Goal: Information Seeking & Learning: Learn about a topic

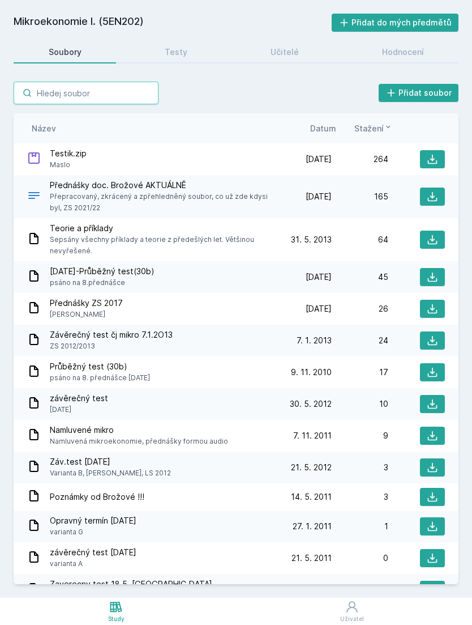
click at [125, 99] on input "search" at bounding box center [86, 93] width 145 height 23
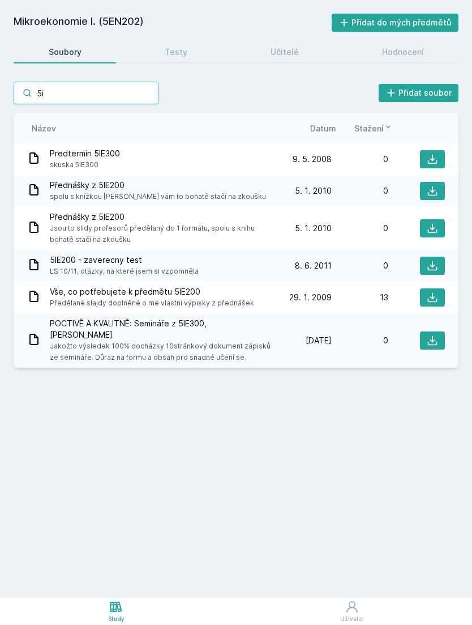
type input "5"
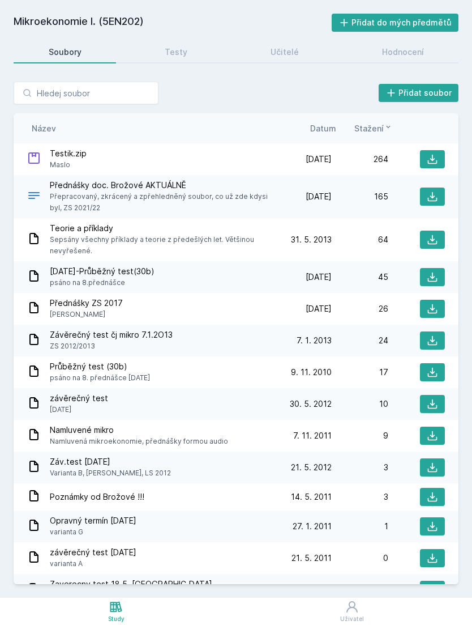
click at [242, 34] on div "Mikroekonomie I. (5EN202) Přidat do mých předmětů [GEOGRAPHIC_DATA] Testy Učite…" at bounding box center [236, 299] width 445 height 570
click at [123, 609] on icon at bounding box center [116, 607] width 14 height 14
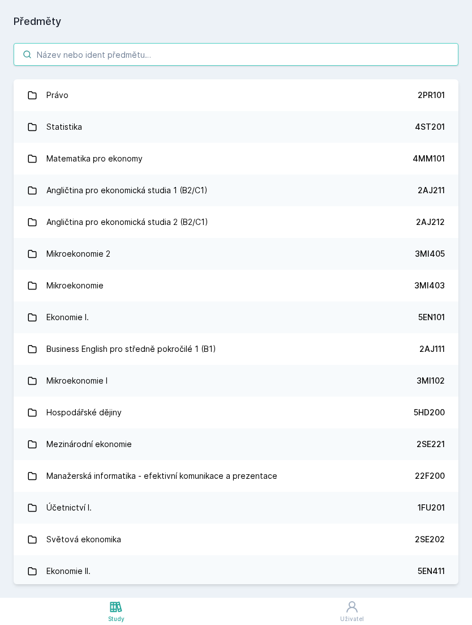
click at [273, 62] on input "search" at bounding box center [236, 54] width 445 height 23
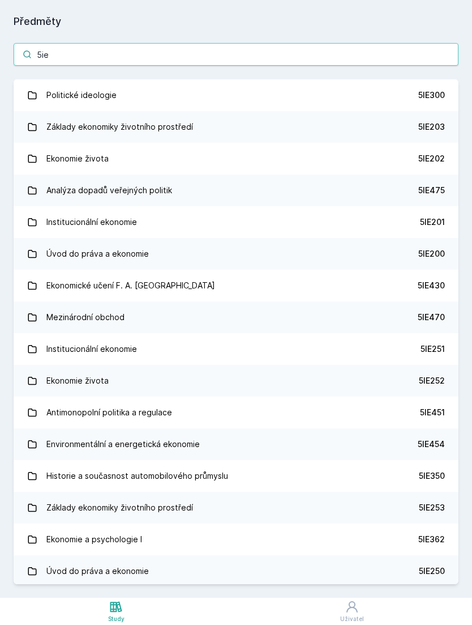
type input "5ie2"
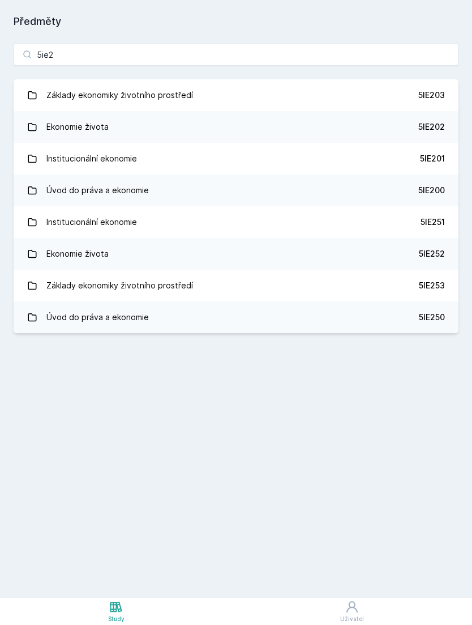
click at [443, 129] on div "5IE202" at bounding box center [431, 126] width 27 height 11
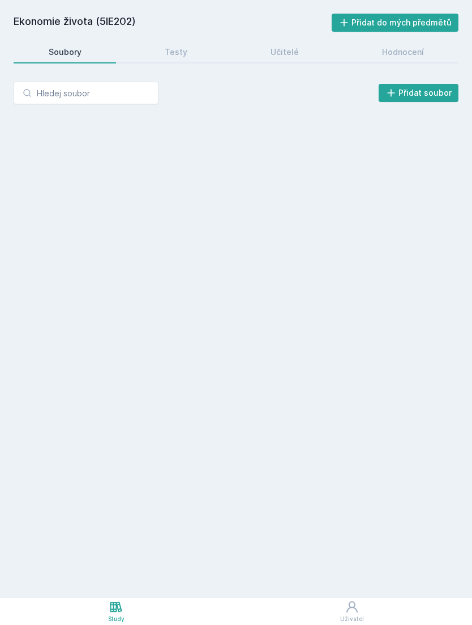
click at [414, 58] on link "Hodnocení" at bounding box center [403, 52] width 112 height 23
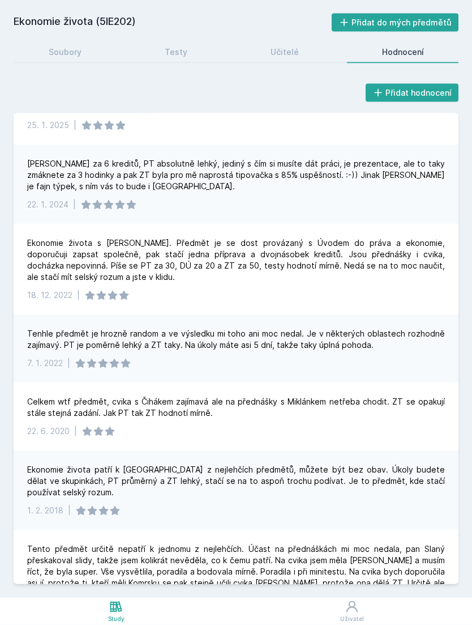
scroll to position [36, 0]
click at [282, 46] on div "Učitelé" at bounding box center [285, 51] width 28 height 11
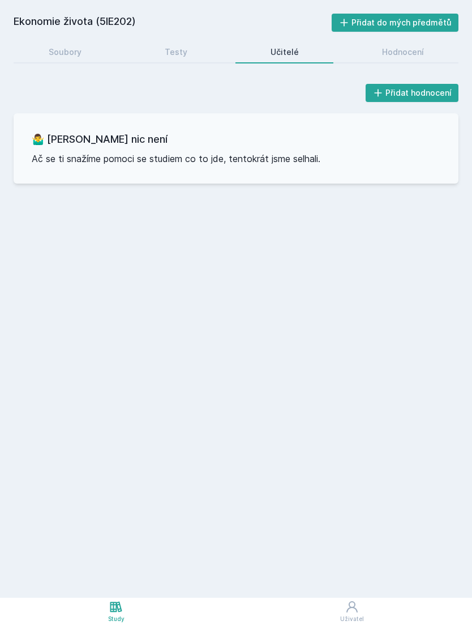
click at [217, 41] on link "Testy" at bounding box center [176, 52] width 92 height 23
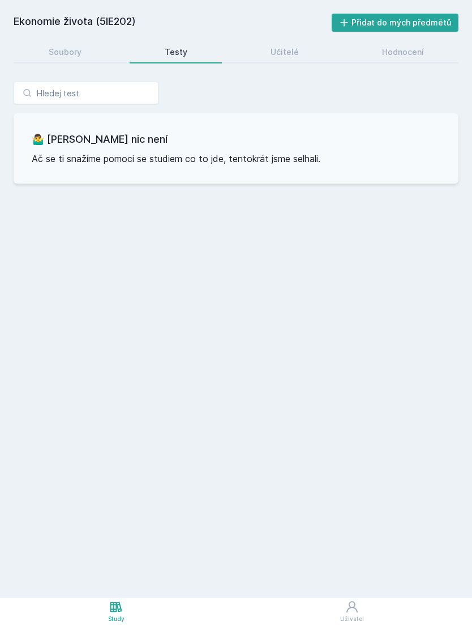
click at [293, 46] on div "Učitelé" at bounding box center [285, 51] width 28 height 11
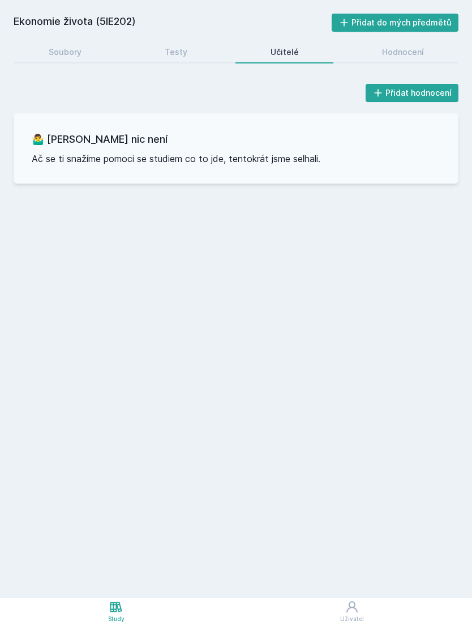
click at [104, 41] on link "Soubory" at bounding box center [65, 52] width 102 height 23
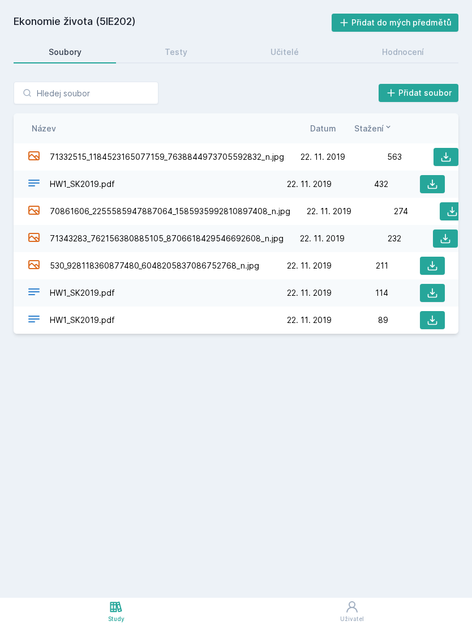
click at [196, 41] on link "Testy" at bounding box center [176, 52] width 92 height 23
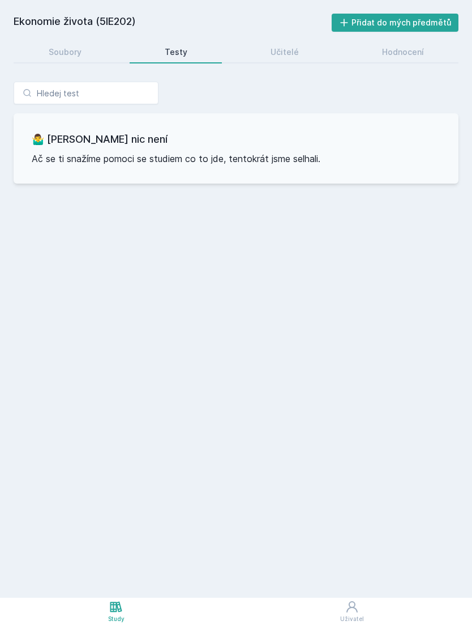
click at [296, 46] on div "Učitelé" at bounding box center [285, 51] width 28 height 11
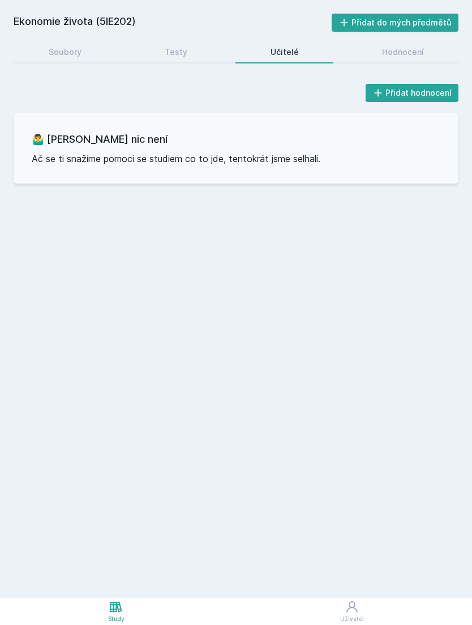
click at [395, 46] on div "Hodnocení" at bounding box center [403, 51] width 42 height 11
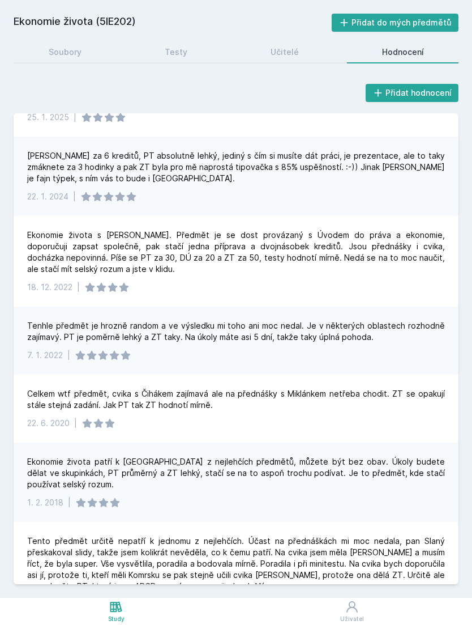
scroll to position [25, 0]
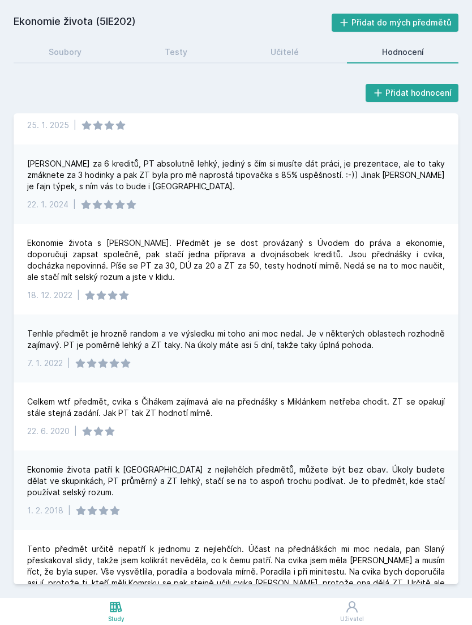
click at [112, 616] on div "Study" at bounding box center [116, 618] width 16 height 8
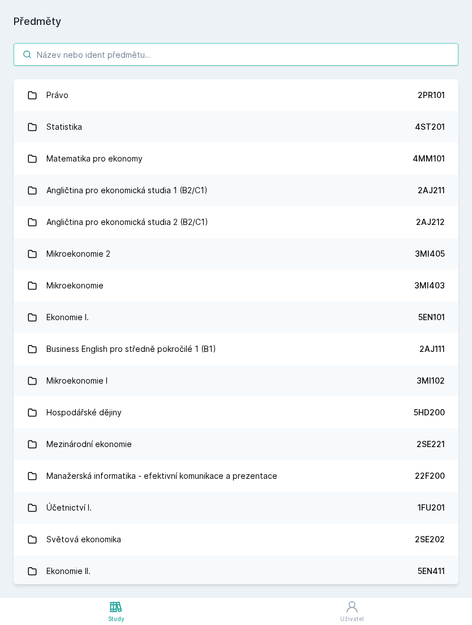
click at [376, 43] on input "search" at bounding box center [236, 54] width 445 height 23
type input "Mik"
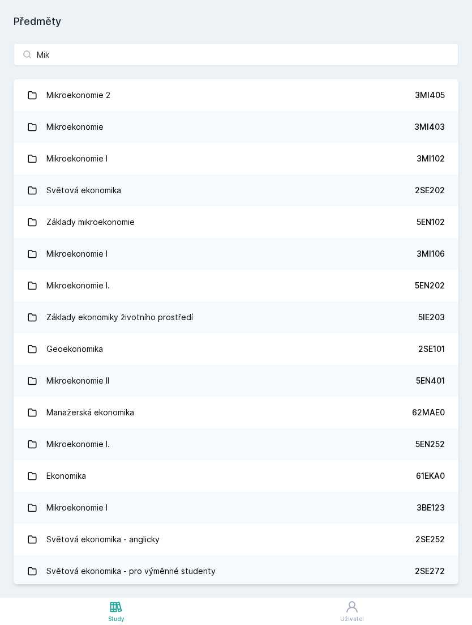
click at [399, 270] on link "Mikroekonomie I. 5EN202" at bounding box center [236, 286] width 445 height 32
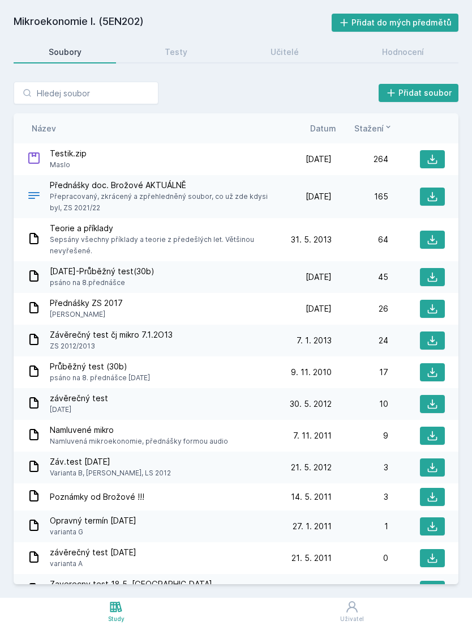
click at [202, 41] on link "Testy" at bounding box center [176, 52] width 92 height 23
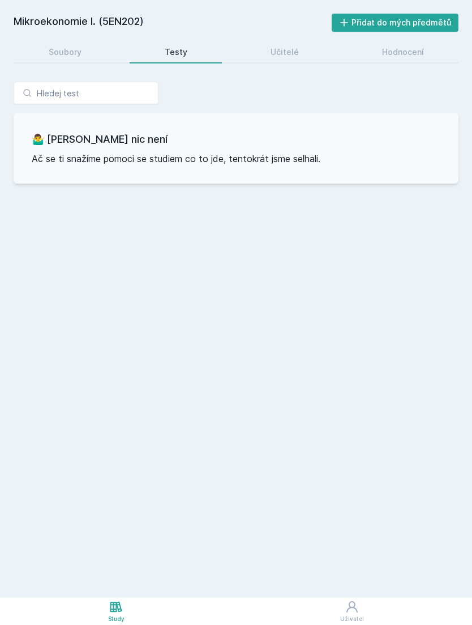
click at [315, 41] on link "Učitelé" at bounding box center [285, 52] width 98 height 23
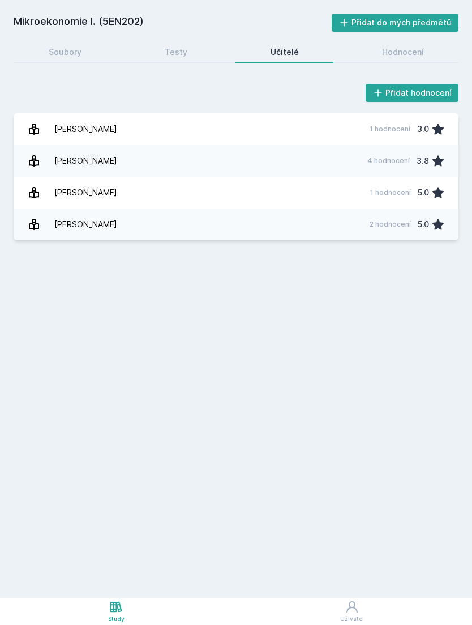
click at [328, 145] on link "Máslo [PERSON_NAME] 4 hodnocení 3.8" at bounding box center [236, 161] width 445 height 32
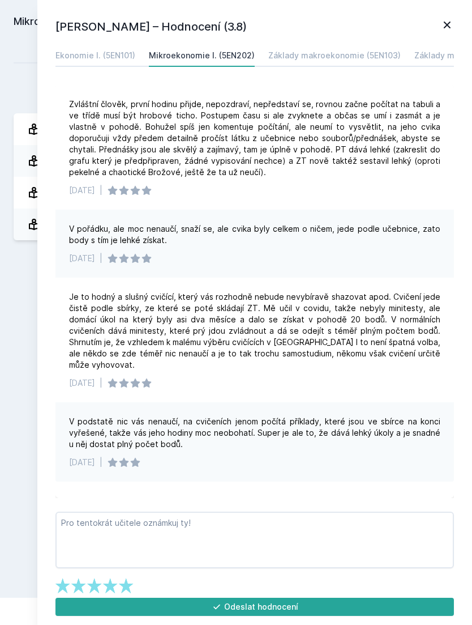
click at [453, 23] on icon at bounding box center [448, 25] width 14 height 14
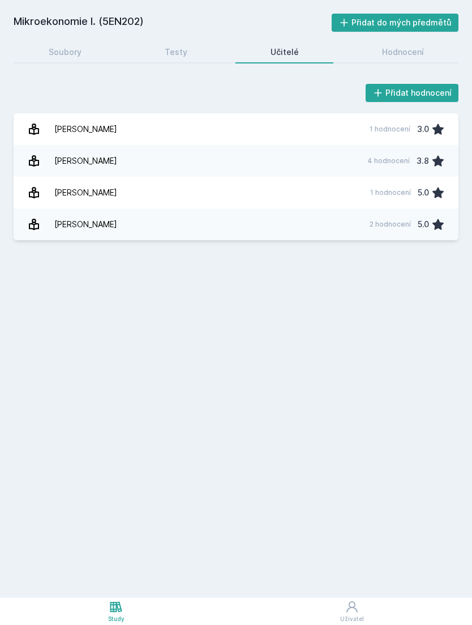
click at [330, 113] on link "[PERSON_NAME] 1 hodnocení 3.0" at bounding box center [236, 129] width 445 height 32
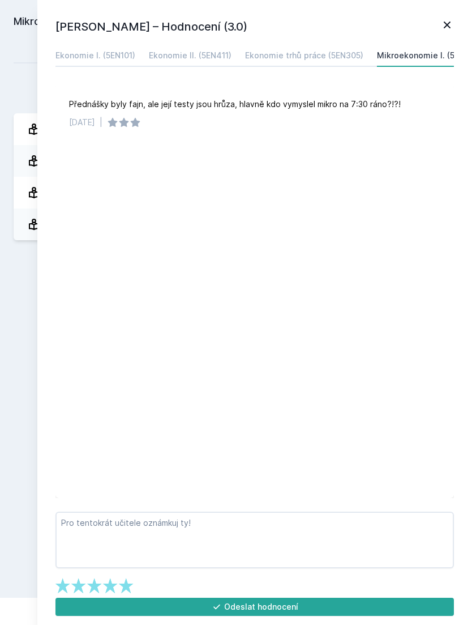
click at [450, 29] on icon at bounding box center [448, 25] width 14 height 14
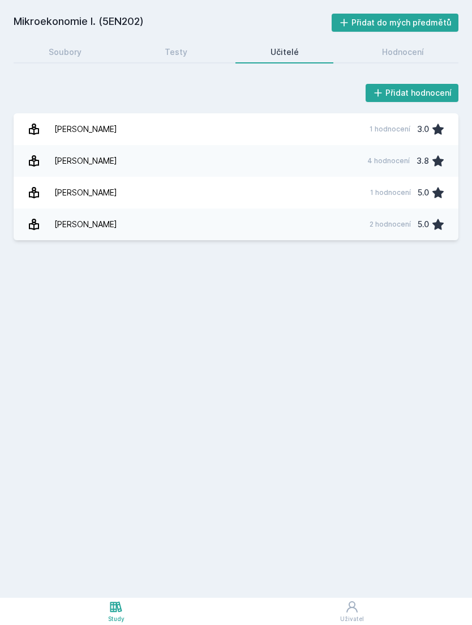
click at [365, 213] on div "2 hodnocení 5.0" at bounding box center [404, 224] width 82 height 23
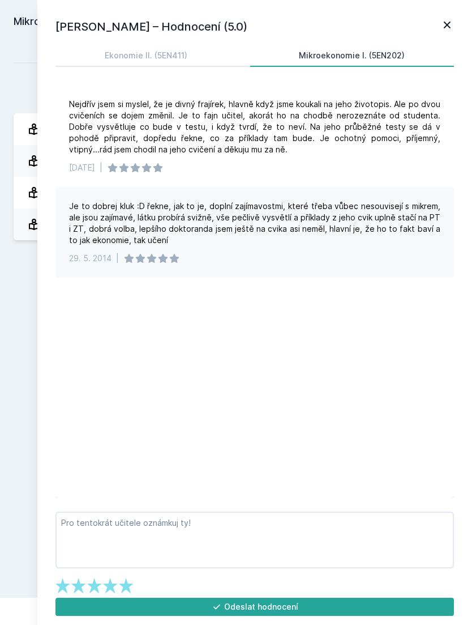
click at [452, 26] on icon at bounding box center [448, 25] width 14 height 14
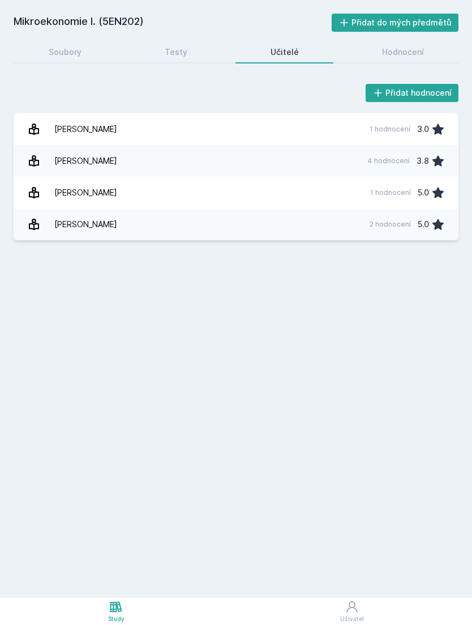
click at [101, 41] on link "Soubory" at bounding box center [65, 52] width 102 height 23
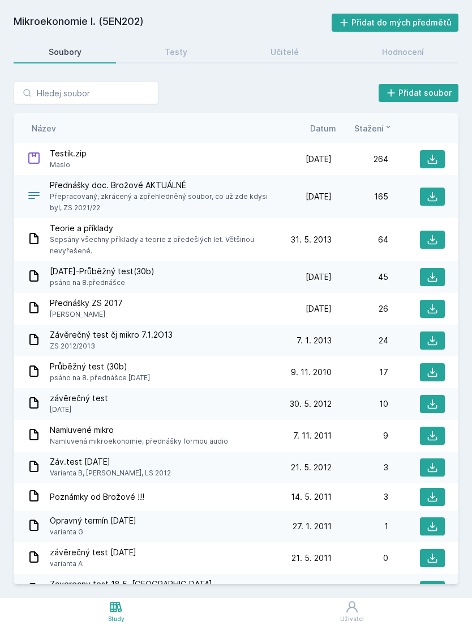
click at [119, 606] on icon at bounding box center [116, 607] width 14 height 14
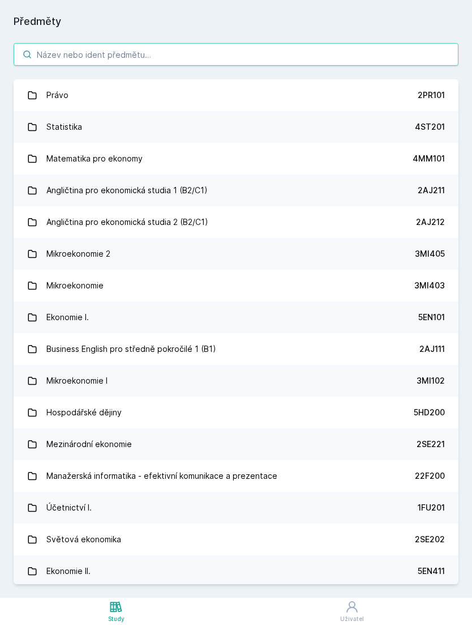
click at [390, 43] on input "search" at bounding box center [236, 54] width 445 height 23
type input "K"
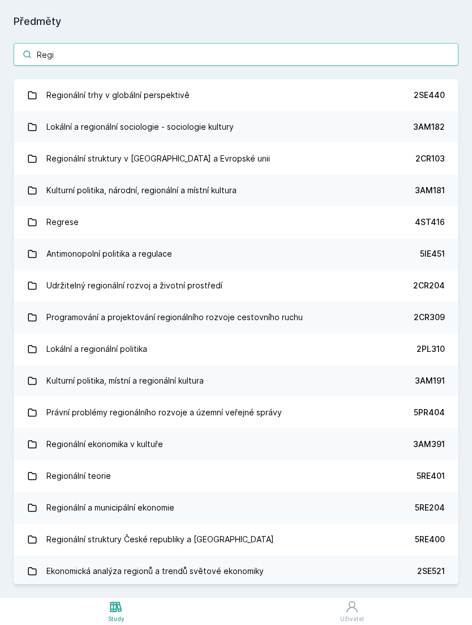
type input "Regio"
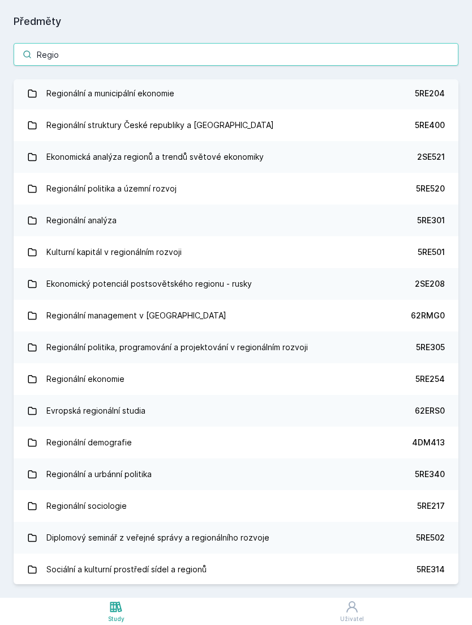
scroll to position [352, 0]
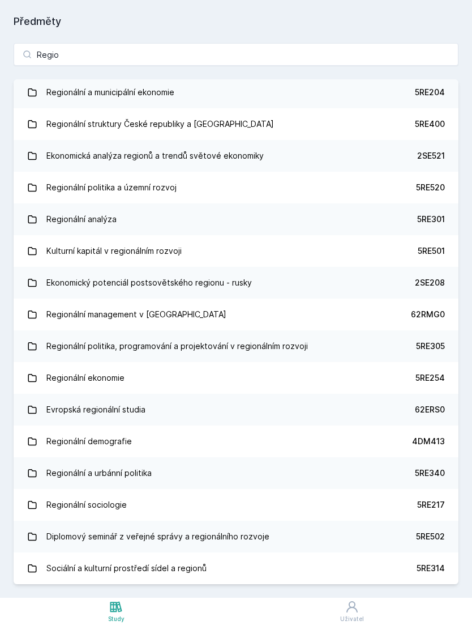
click at [324, 330] on link "Regionální politika, programování a projektování v regionálním rozvoji 5RE305" at bounding box center [236, 346] width 445 height 32
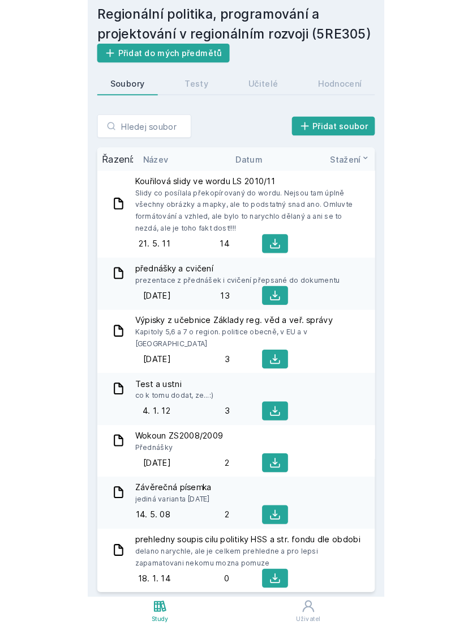
scroll to position [36, 0]
